Goal: Check status: Check status

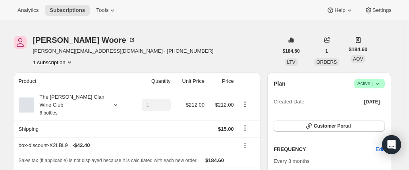
scroll to position [40, 0]
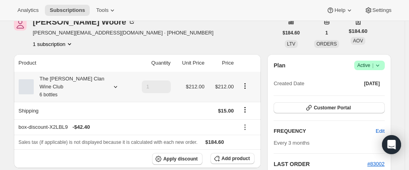
click at [98, 83] on div "The Maxwell Clan Wine Club 6 bottles" at bounding box center [69, 87] width 71 height 24
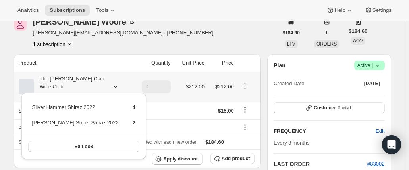
click at [98, 83] on div "The Maxwell Clan Wine Club 6 bottles" at bounding box center [69, 87] width 71 height 24
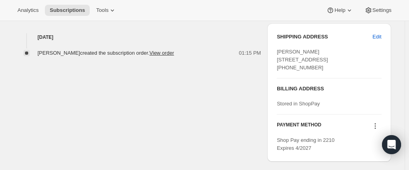
scroll to position [318, 0]
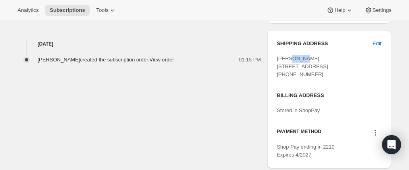
drag, startPoint x: 282, startPoint y: 56, endPoint x: 289, endPoint y: 58, distance: 7.3
click at [289, 58] on div "Troy Woore 7 Tramway Crescent Sheidow Park SA, 5158 Australia +61416003233" at bounding box center [329, 67] width 104 height 24
copy span "Woore"
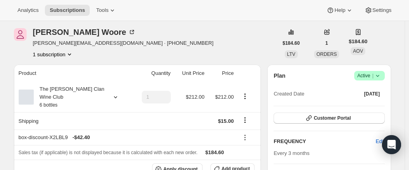
scroll to position [40, 0]
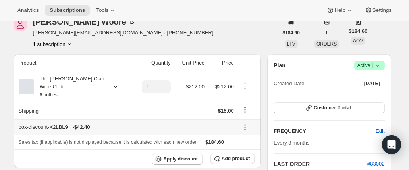
click at [77, 123] on span "- $42.40" at bounding box center [80, 127] width 17 height 8
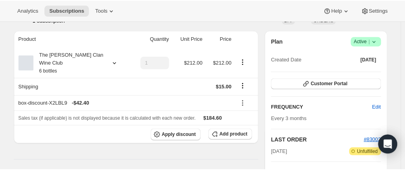
scroll to position [0, 0]
